Goal: Information Seeking & Learning: Learn about a topic

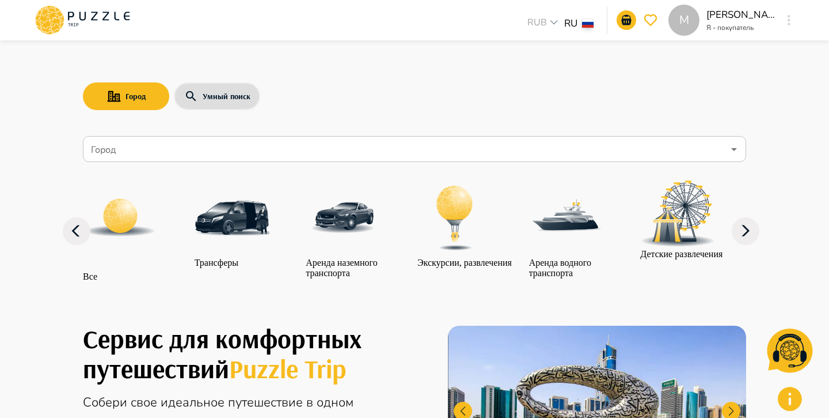
click at [301, 141] on input "Город" at bounding box center [406, 149] width 635 height 22
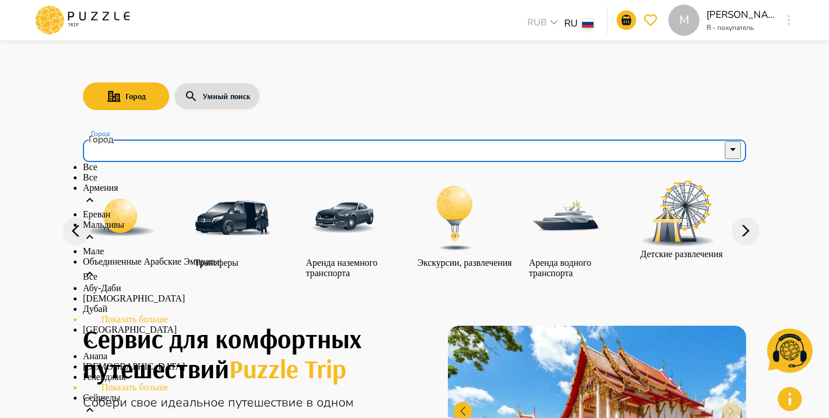
click at [141, 183] on li "Все" at bounding box center [414, 177] width 663 height 10
type input "***"
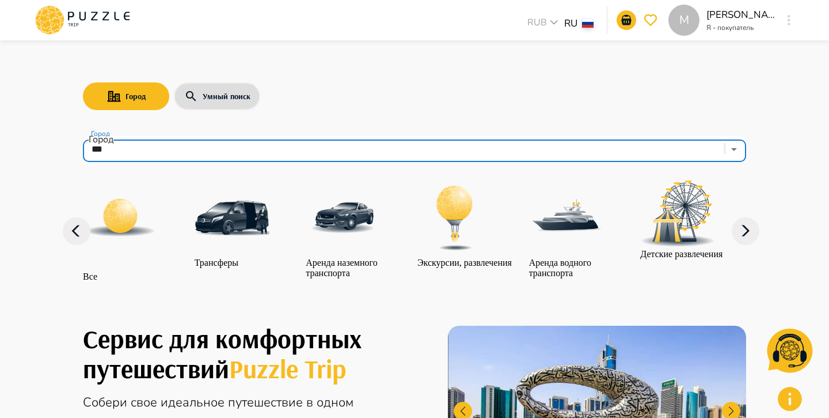
click at [725, 151] on icon "Clear" at bounding box center [725, 151] width 0 height 0
type input "***"
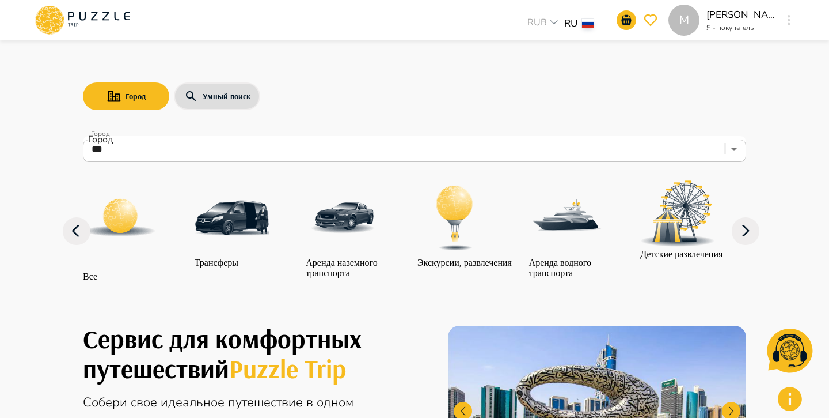
click at [689, 124] on div "Город Умный поиск Город *** Город Все Трансферы Аренда наземного транспорта Экс…" at bounding box center [414, 171] width 691 height 257
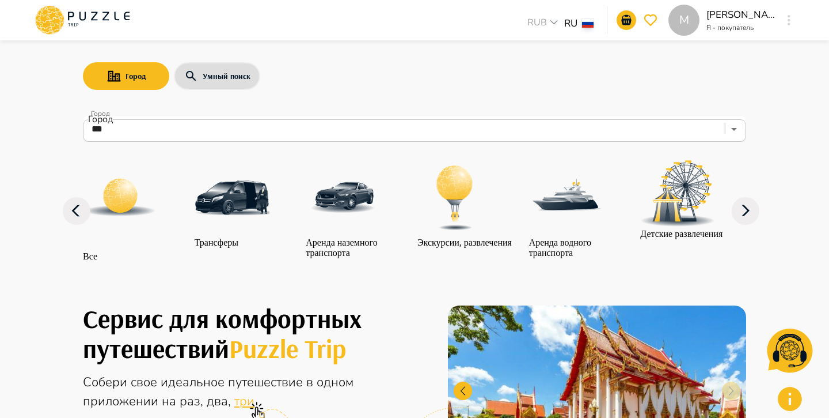
scroll to position [1, 0]
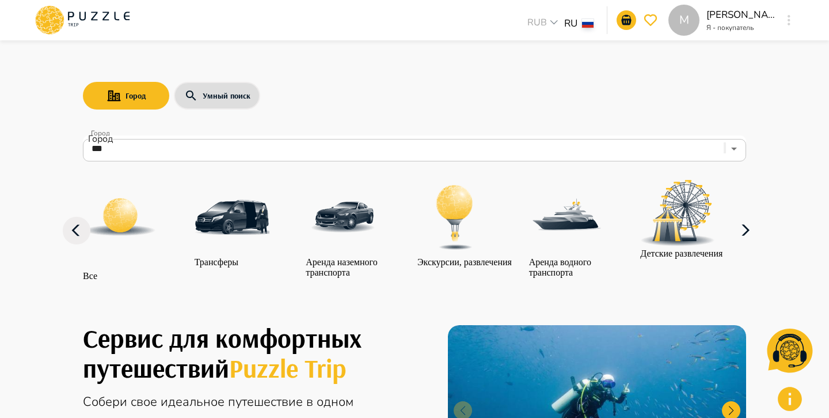
click at [748, 244] on icon "button" at bounding box center [746, 231] width 28 height 28
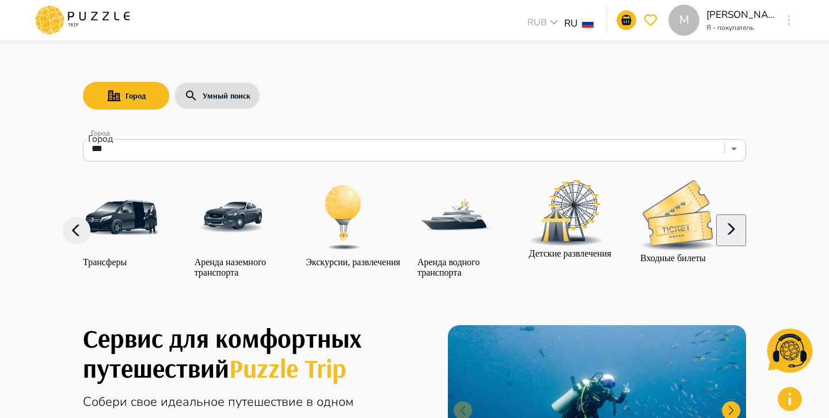
click at [745, 243] on icon "button" at bounding box center [732, 229] width 28 height 28
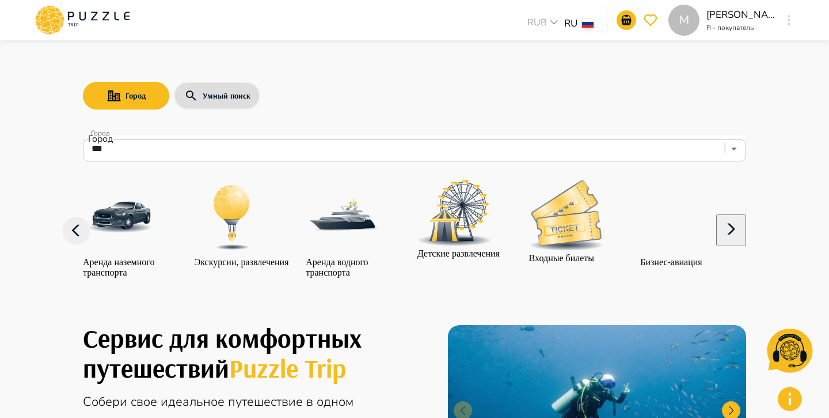
click at [587, 246] on img "category-entry_tickets" at bounding box center [566, 215] width 75 height 71
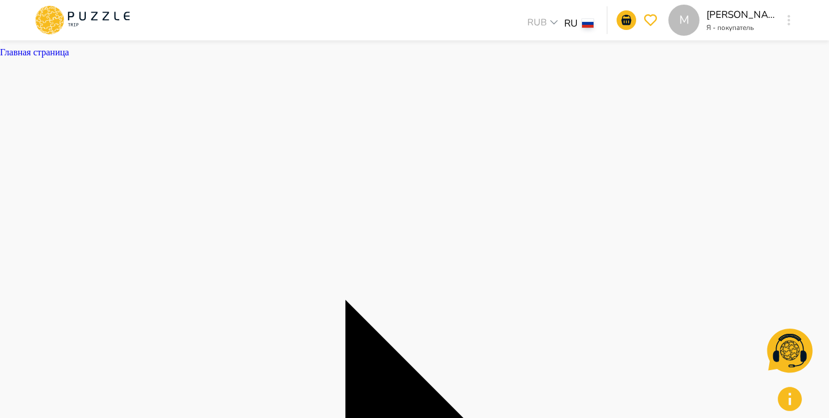
scroll to position [35, 0]
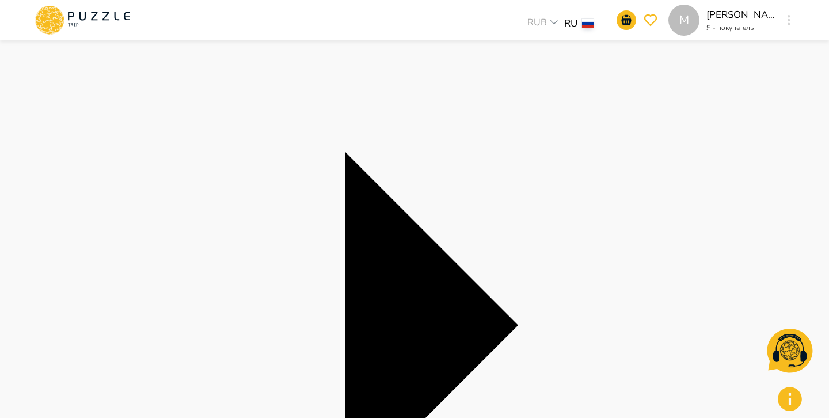
scroll to position [150, 0]
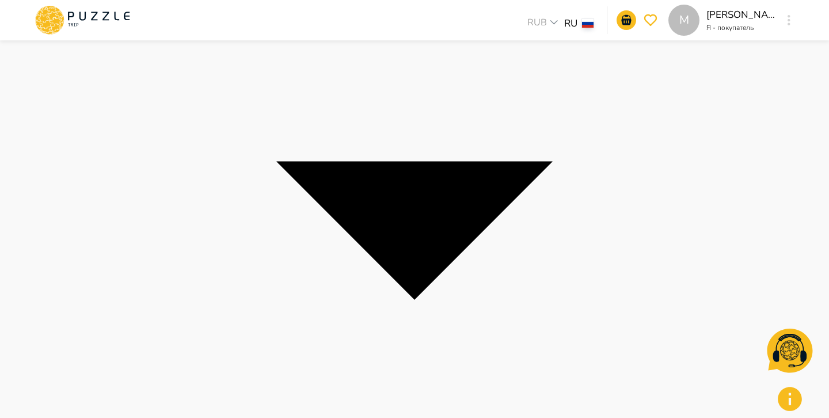
scroll to position [1766, 0]
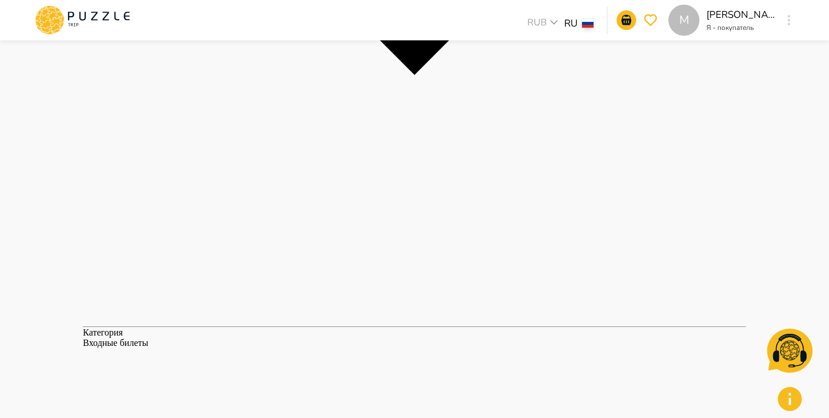
scroll to position [1267, 0]
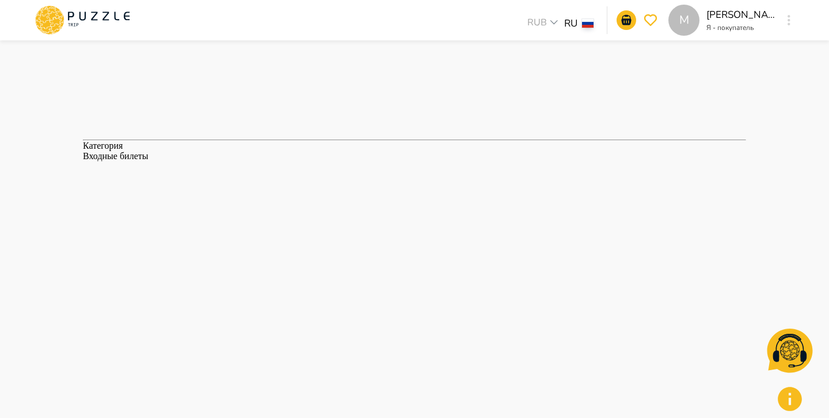
scroll to position [1470, 0]
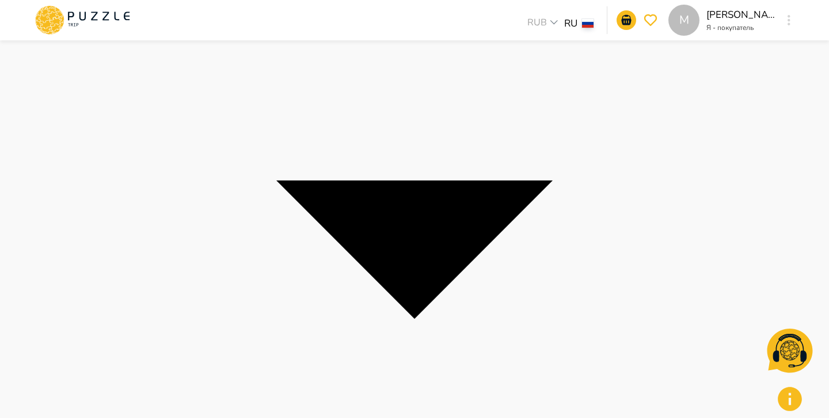
scroll to position [1779, 0]
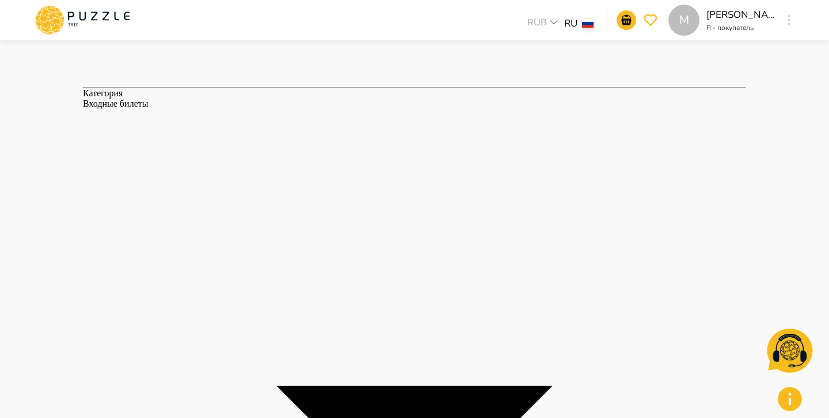
scroll to position [1530, 0]
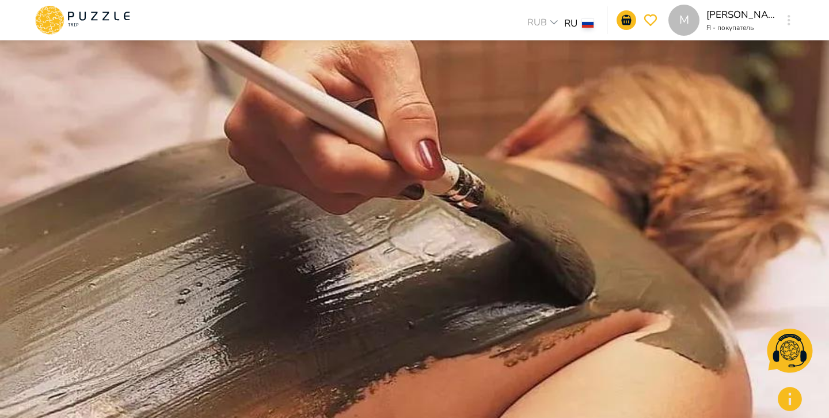
click at [94, 18] on icon at bounding box center [82, 20] width 98 height 30
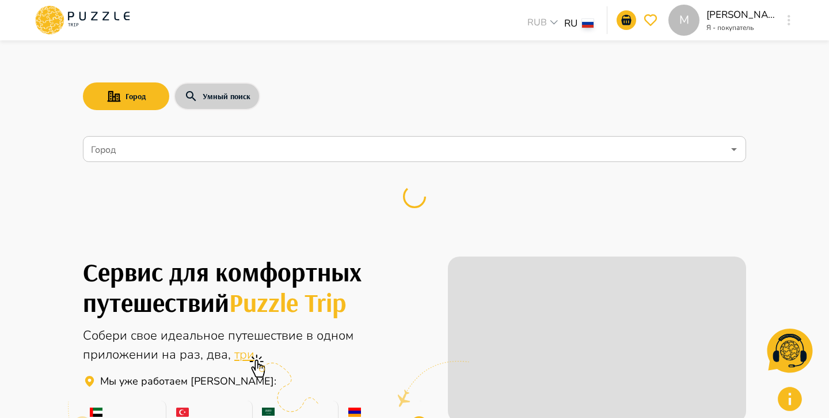
click at [237, 97] on button "Умный поиск" at bounding box center [217, 96] width 86 height 28
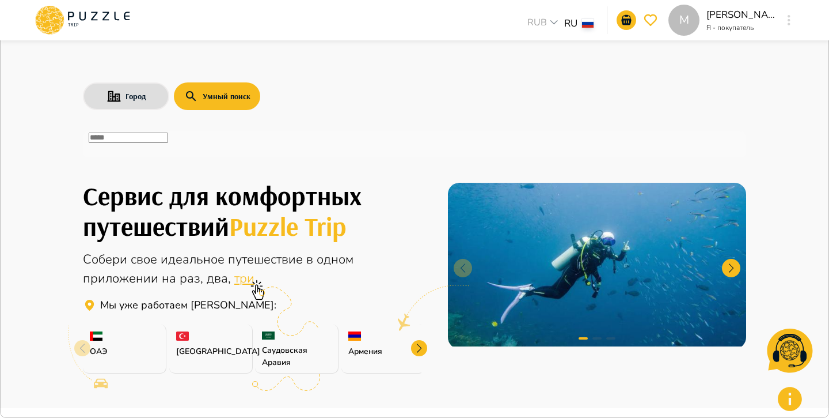
click at [168, 142] on input "text" at bounding box center [128, 137] width 79 height 10
paste input "**********"
type input "**********"
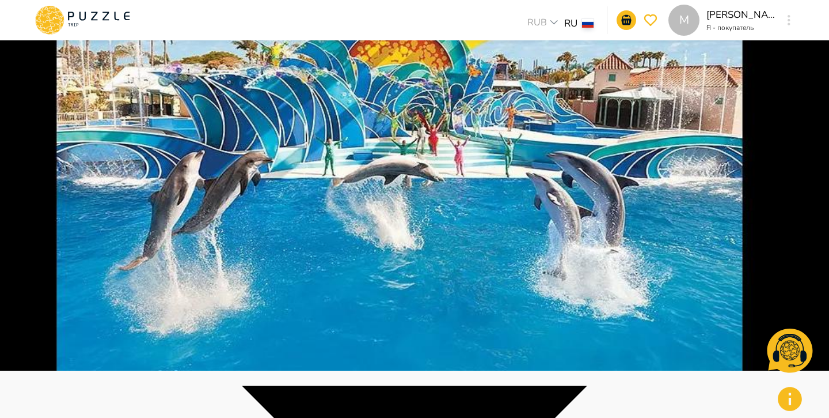
scroll to position [87, 0]
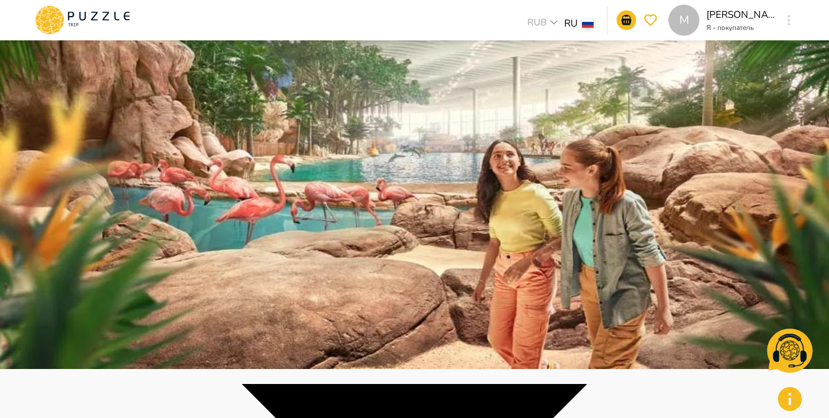
scroll to position [50, 0]
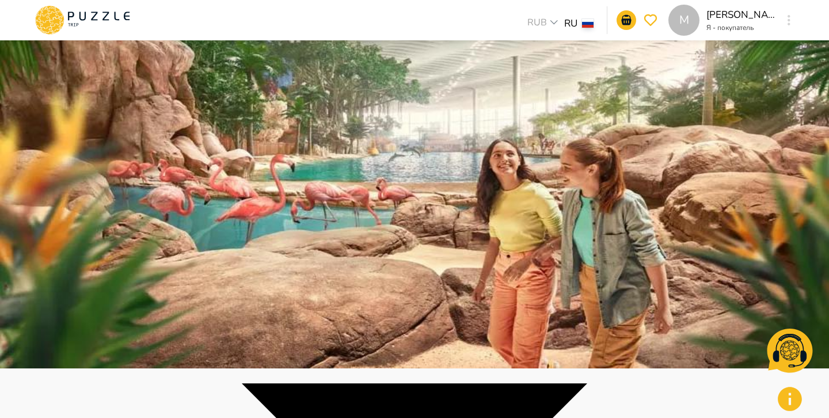
click at [372, 174] on img at bounding box center [414, 159] width 829 height 418
click at [675, 206] on img at bounding box center [414, 159] width 829 height 418
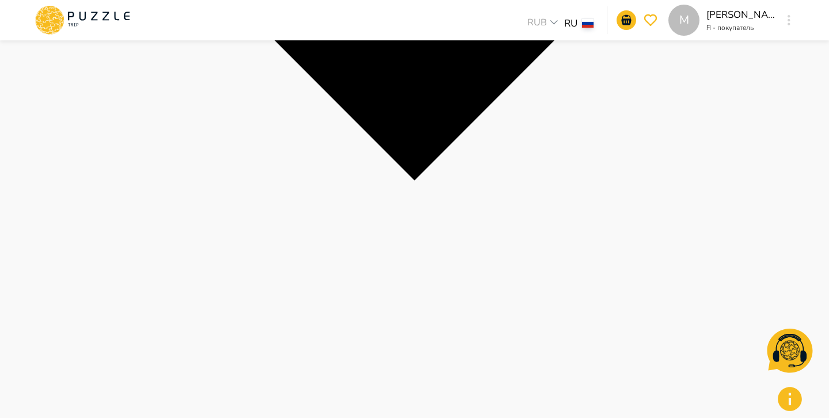
scroll to position [426, 0]
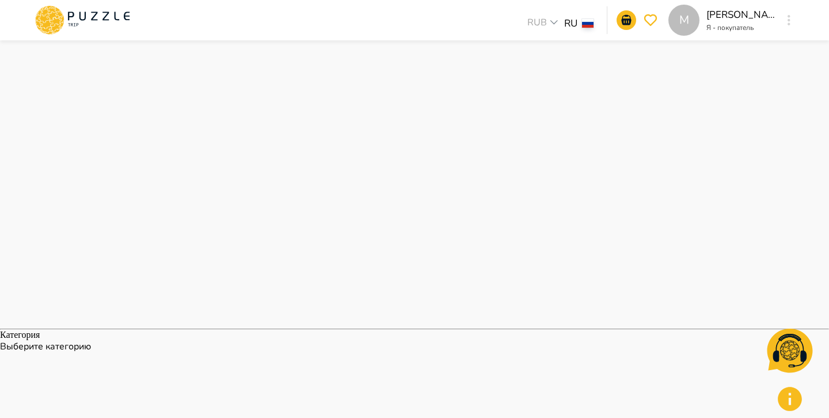
scroll to position [595, 0]
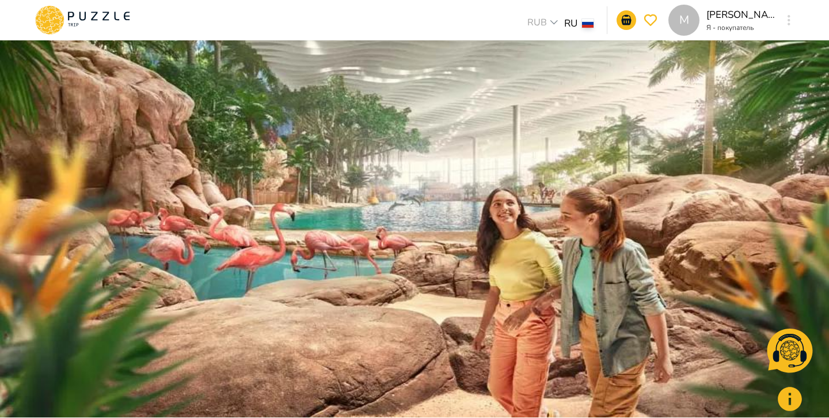
scroll to position [933, 0]
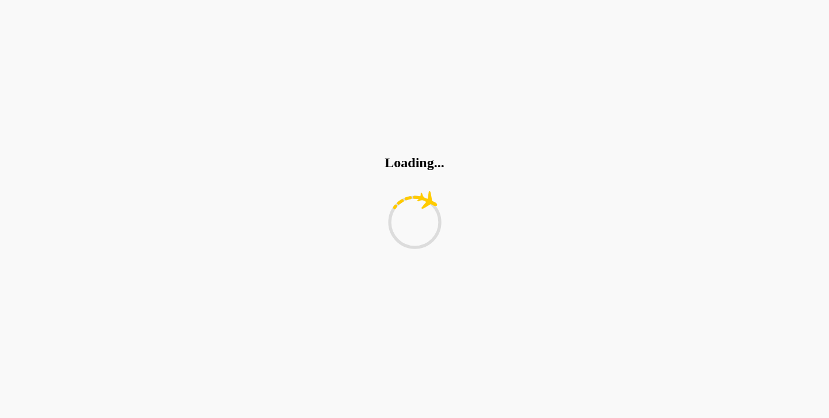
scroll to position [0, 0]
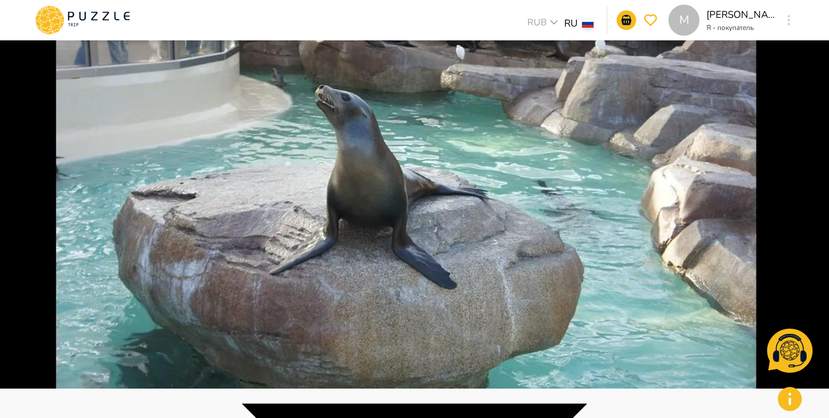
scroll to position [37, 0]
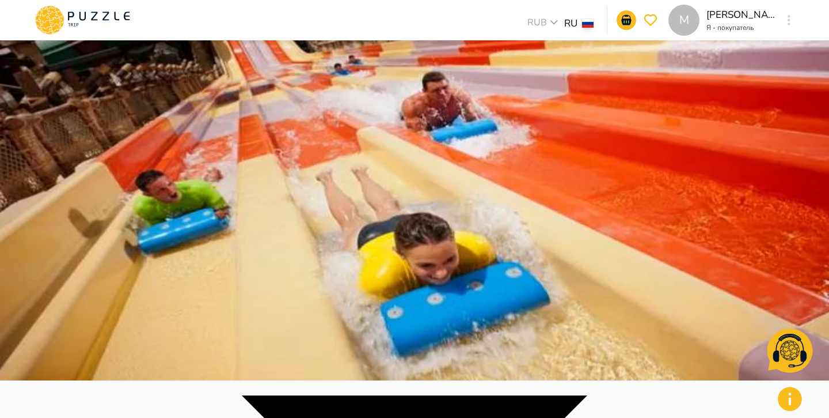
click at [624, 198] on img at bounding box center [414, 172] width 829 height 418
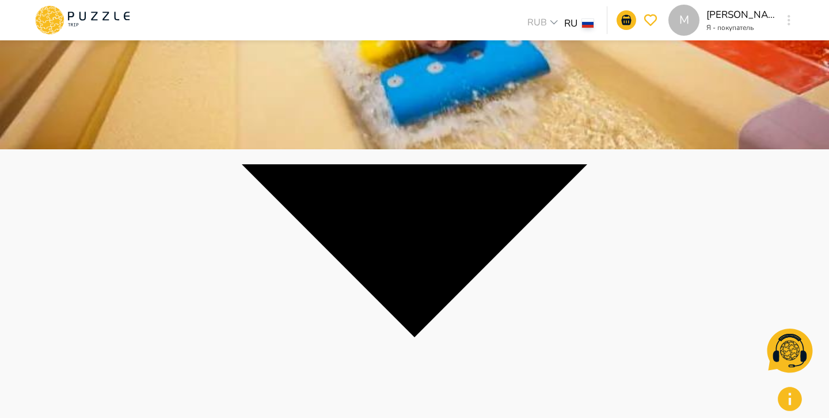
scroll to position [270, 0]
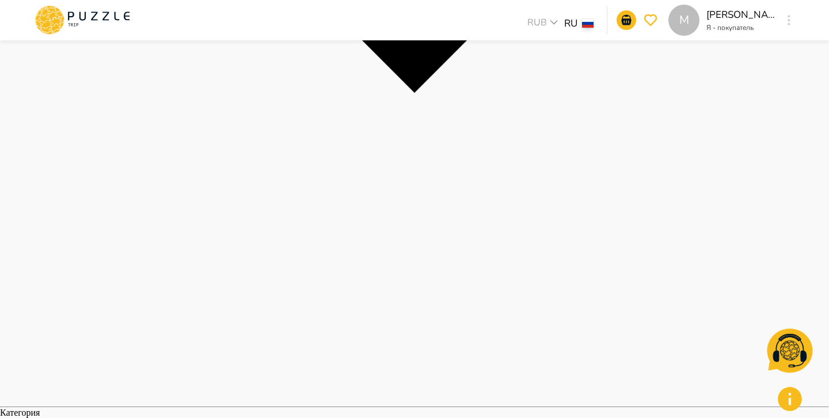
scroll to position [933, 0]
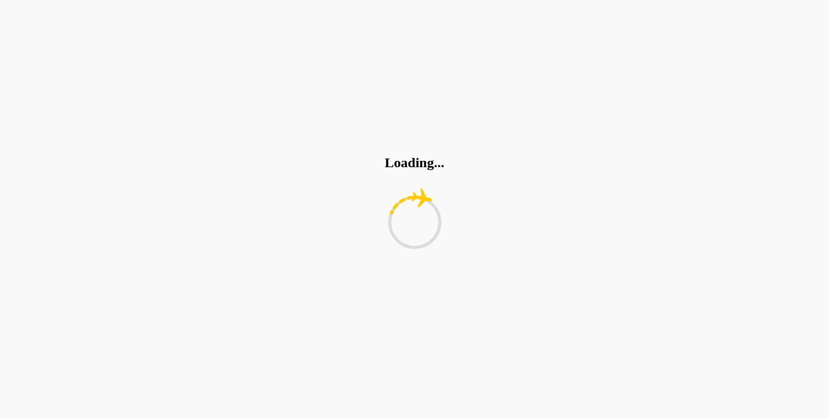
scroll to position [0, 0]
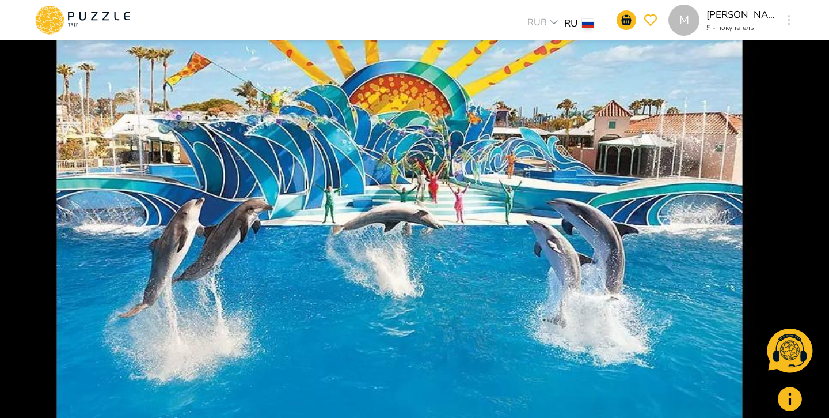
click at [507, 217] on img at bounding box center [414, 209] width 829 height 418
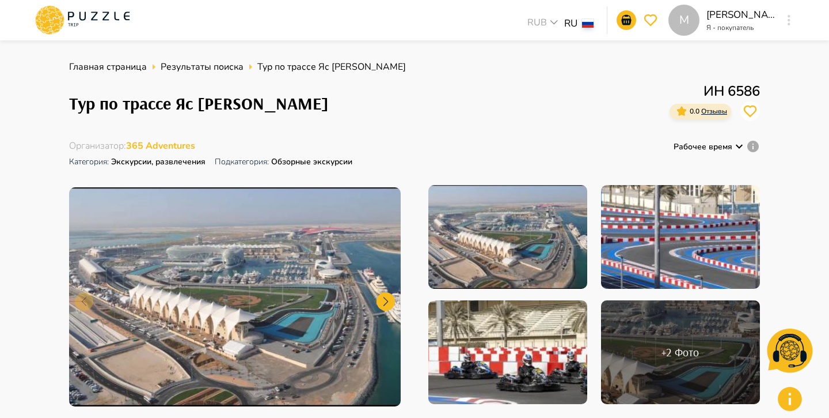
click at [413, 91] on div "Тур по трассе Яс [PERSON_NAME] 6586 0.0 Отзывы" at bounding box center [414, 103] width 691 height 45
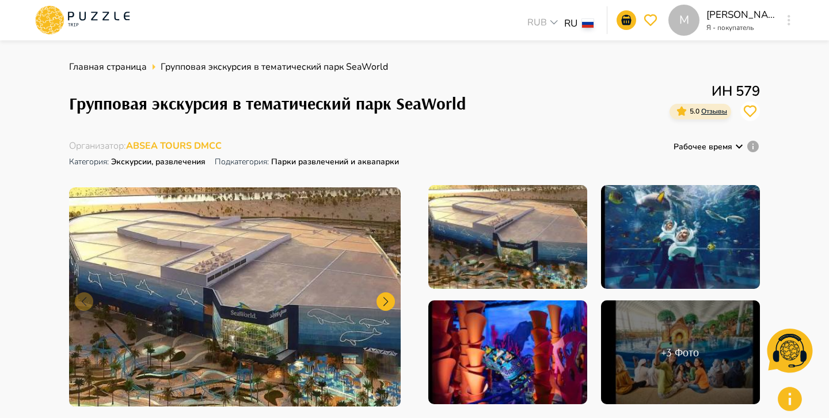
click at [475, 241] on div at bounding box center [507, 238] width 159 height 106
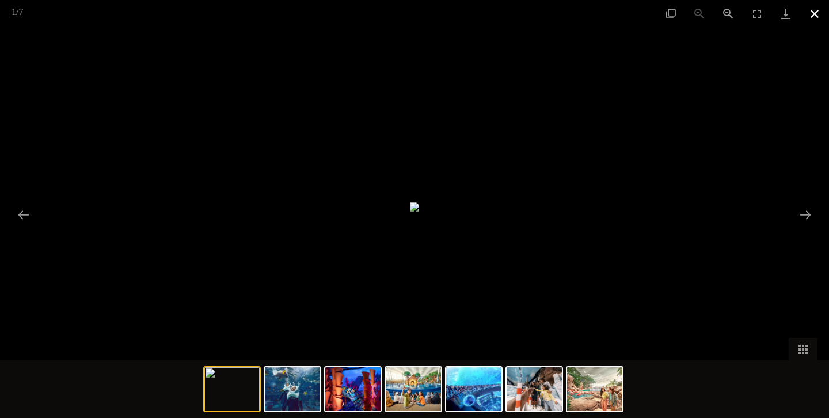
click at [815, 16] on button "Close gallery" at bounding box center [814, 13] width 29 height 27
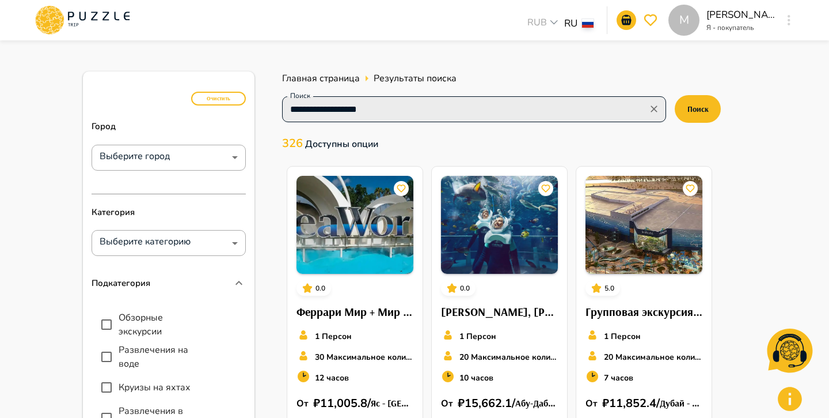
click at [452, 111] on input "**********" at bounding box center [465, 109] width 358 height 16
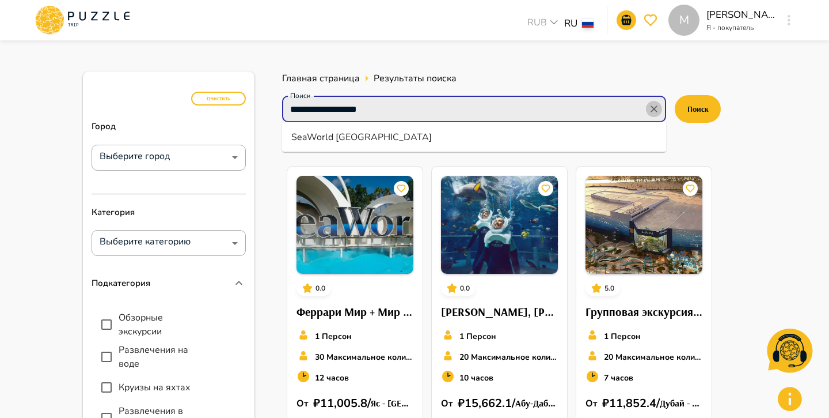
click at [652, 107] on icon "Clear" at bounding box center [654, 108] width 7 height 7
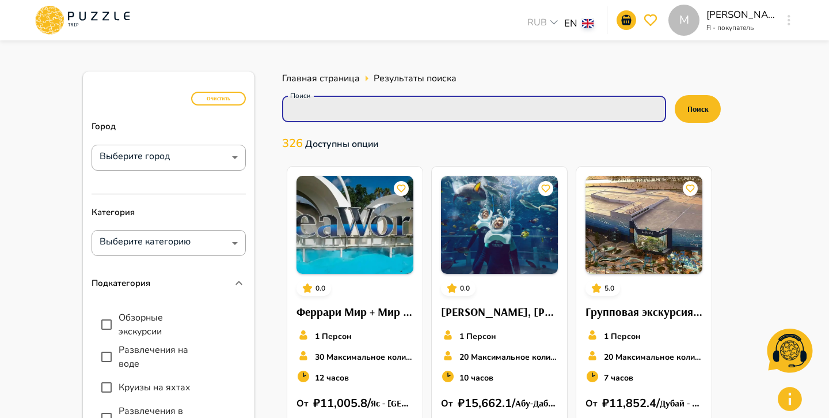
click at [454, 106] on input "Поиск" at bounding box center [473, 109] width 375 height 16
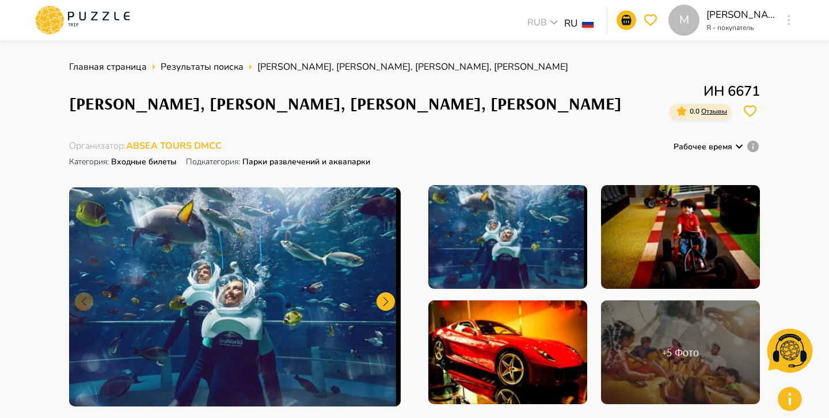
click at [416, 138] on div "Главная страница Результаты поиска Яс СиУорлд, [PERSON_NAME], [PERSON_NAME], [P…" at bounding box center [414, 237] width 691 height 355
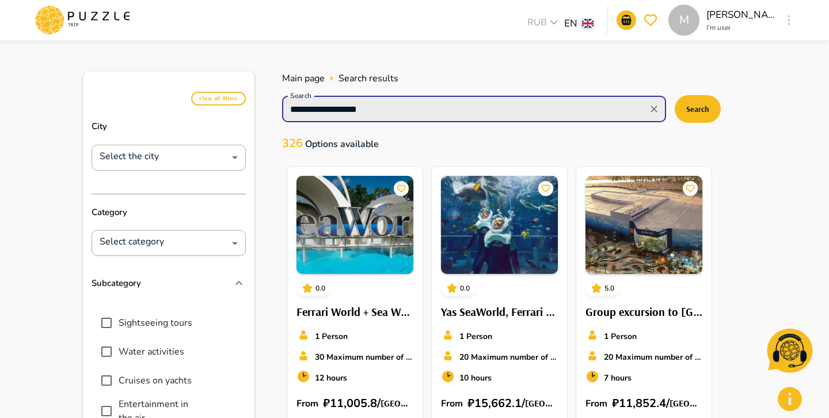
click at [454, 107] on input "**********" at bounding box center [465, 109] width 358 height 16
click at [658, 107] on icon "Clear" at bounding box center [654, 109] width 12 height 12
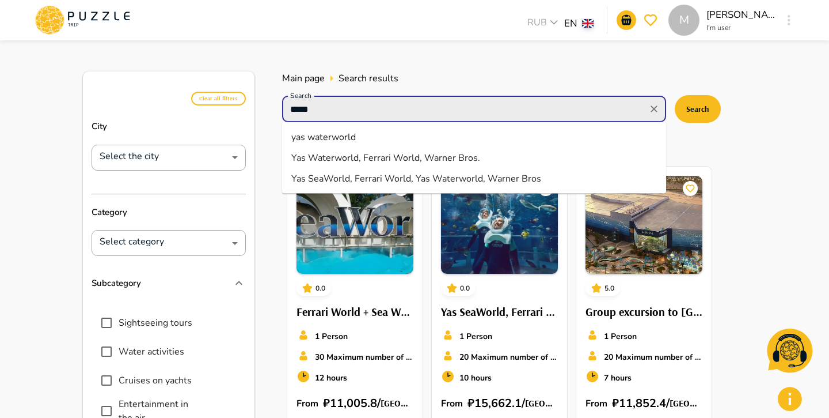
click at [499, 134] on li "yas waterworld" at bounding box center [474, 137] width 384 height 21
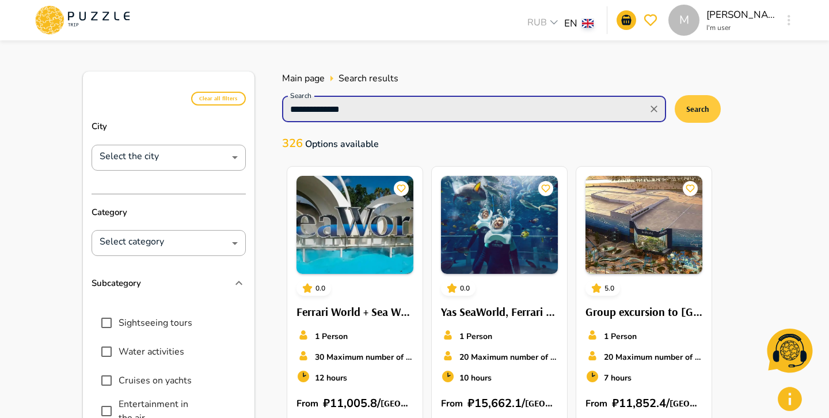
type input "**********"
click at [697, 102] on button "Search" at bounding box center [698, 109] width 46 height 28
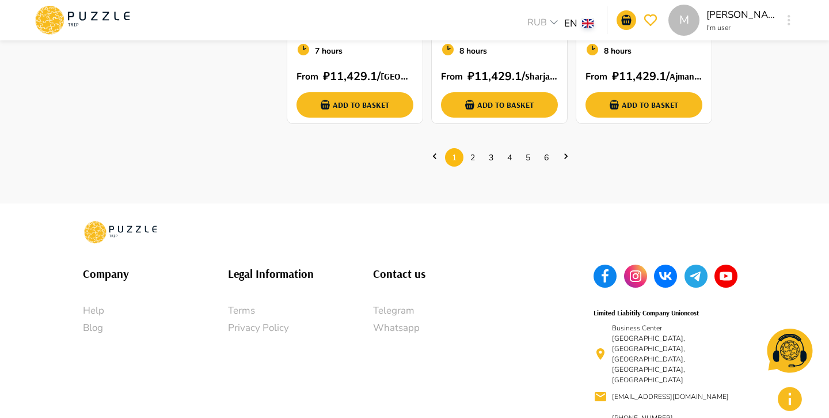
scroll to position [923, 0]
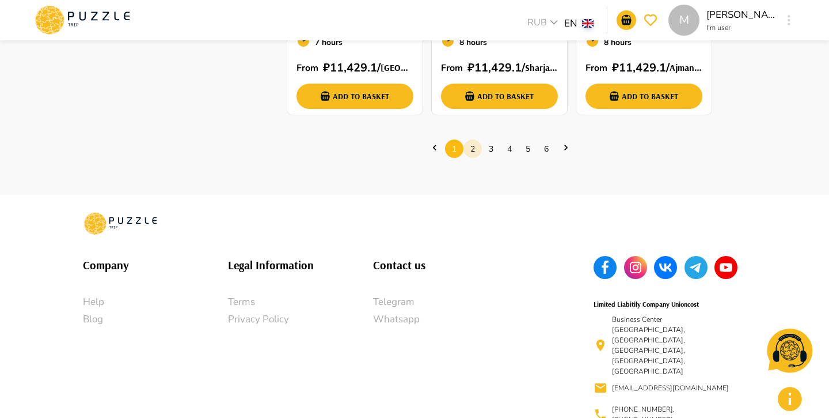
click at [471, 149] on link "2" at bounding box center [473, 149] width 18 height 18
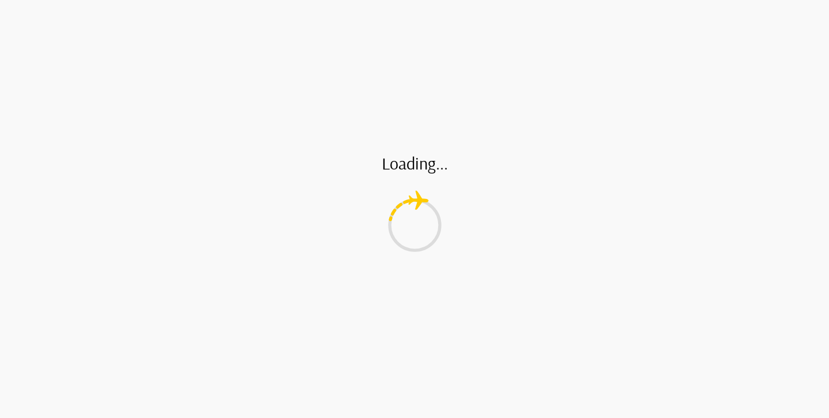
scroll to position [0, 0]
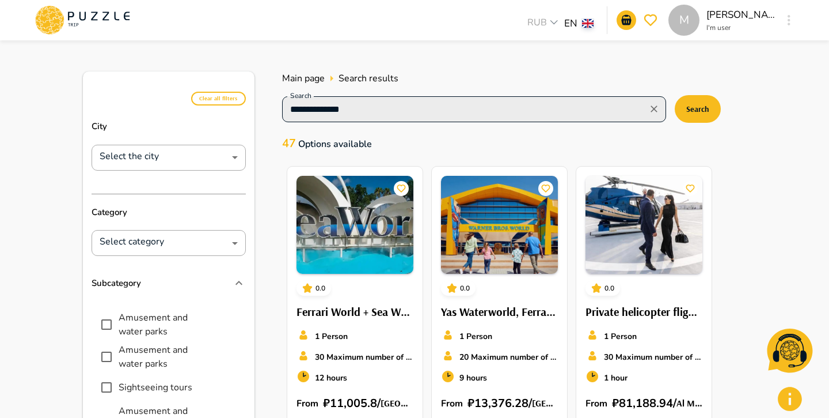
click at [431, 105] on input "**********" at bounding box center [465, 109] width 358 height 16
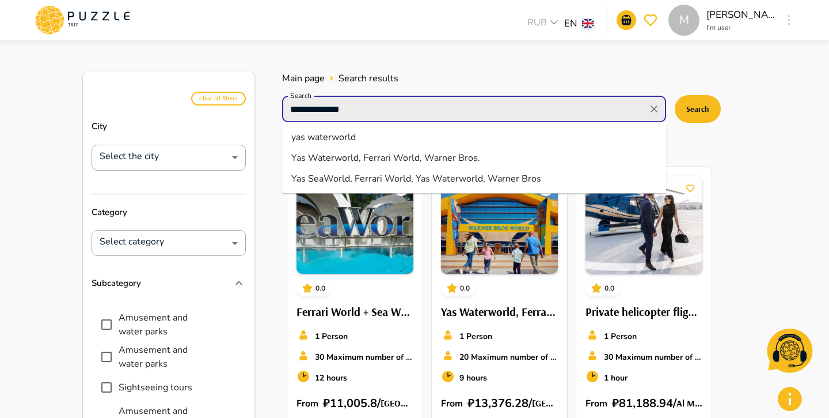
click at [431, 105] on input "**********" at bounding box center [465, 109] width 358 height 16
